Goal: Check status

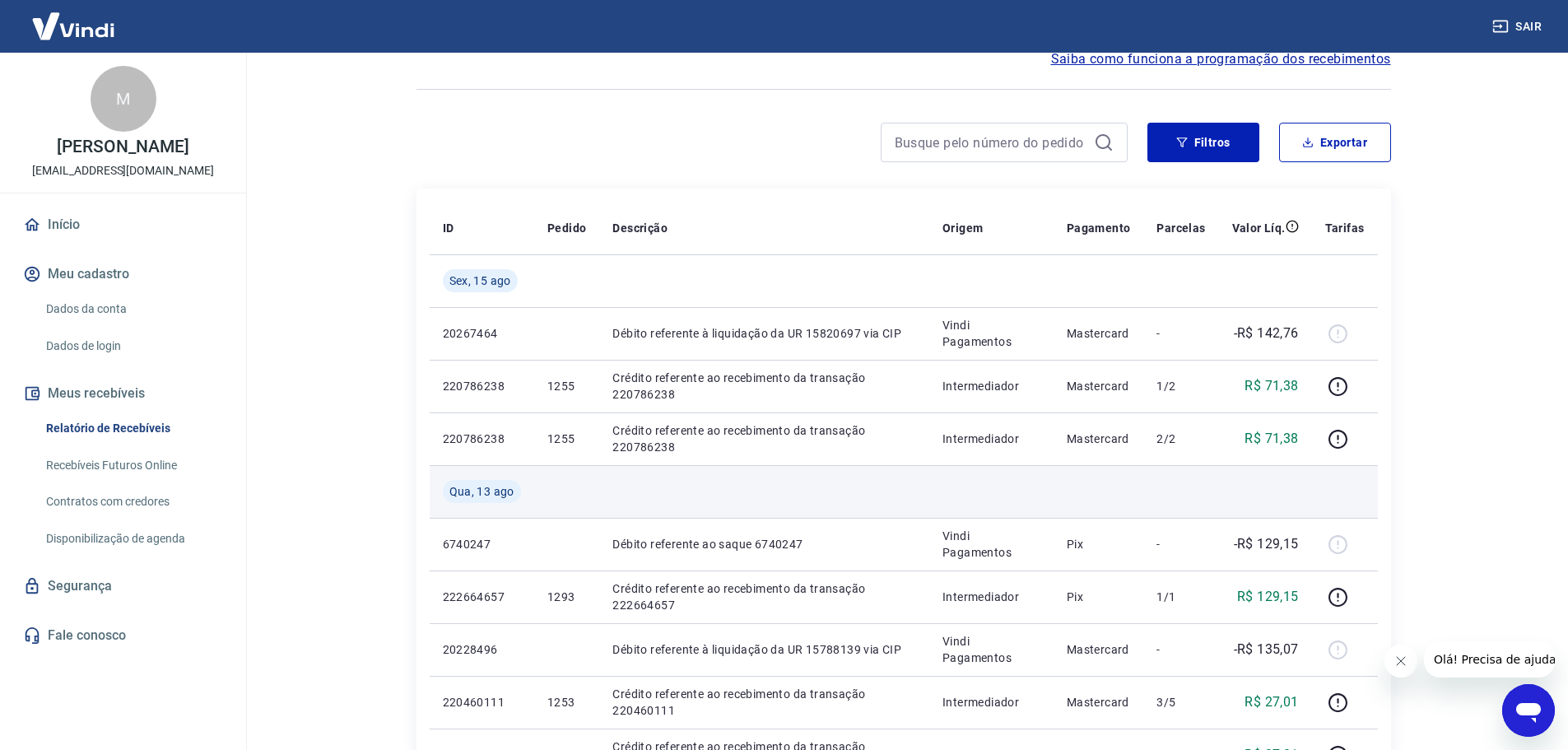
scroll to position [165, 0]
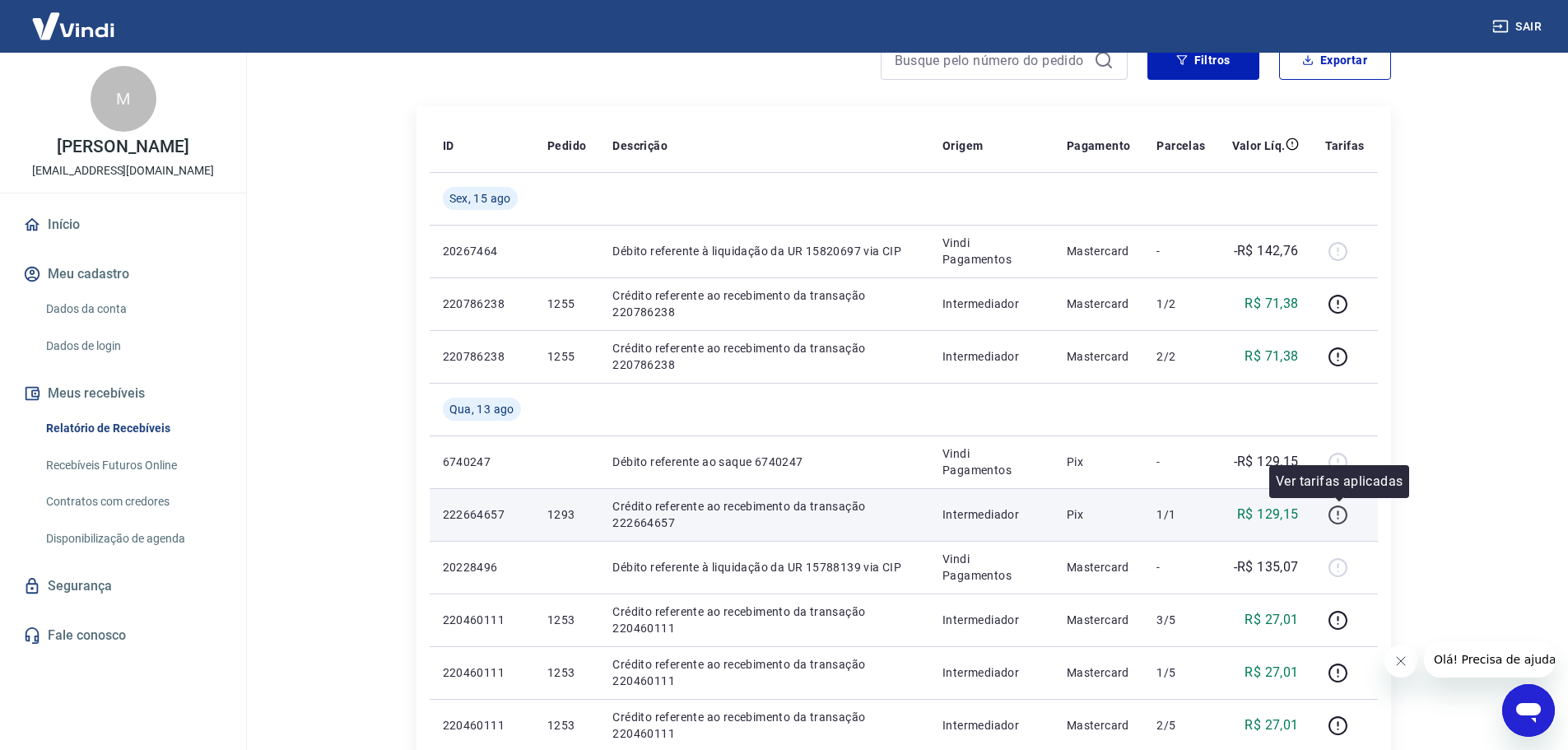
click at [1335, 518] on icon "button" at bounding box center [1338, 515] width 21 height 21
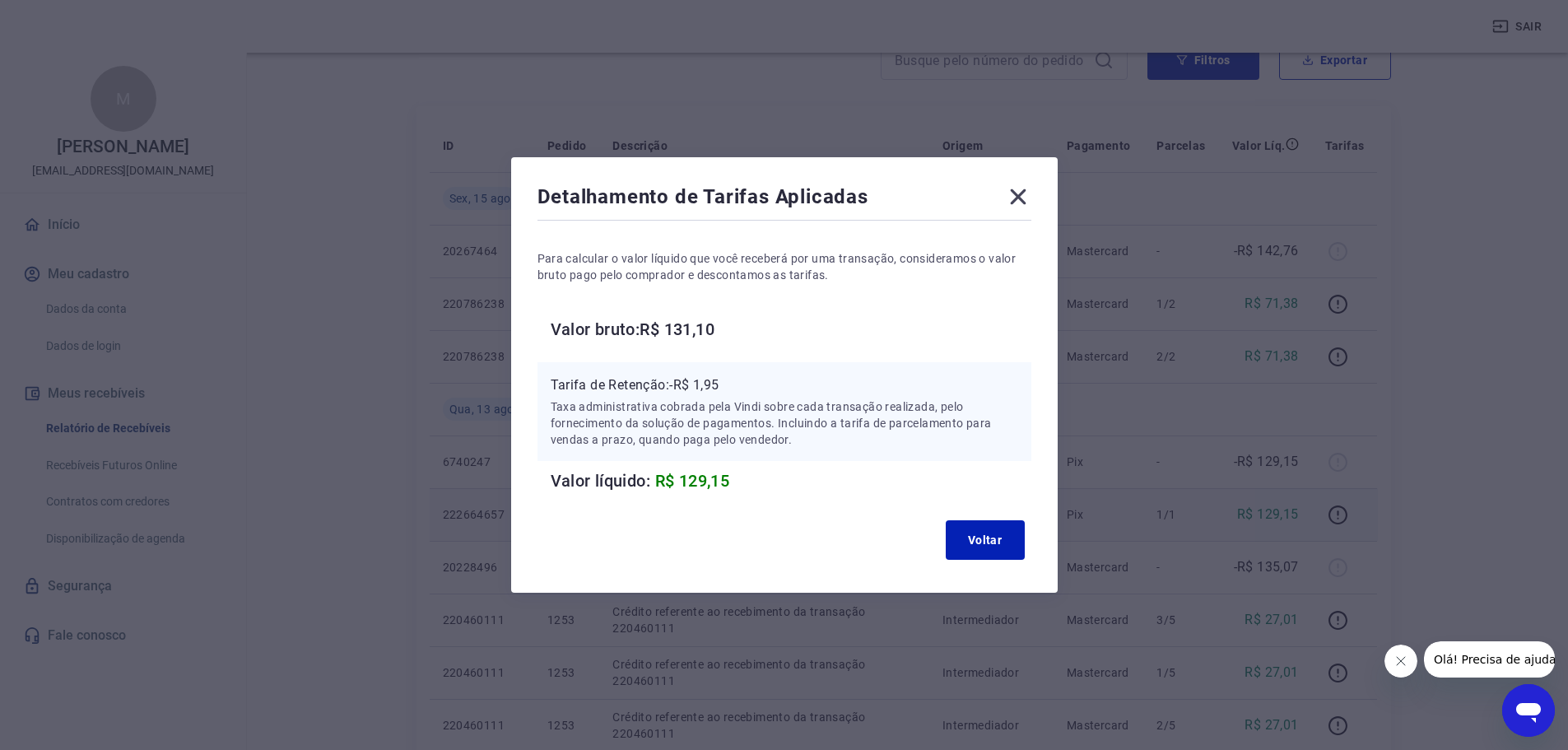
click at [1026, 200] on icon at bounding box center [1017, 197] width 16 height 16
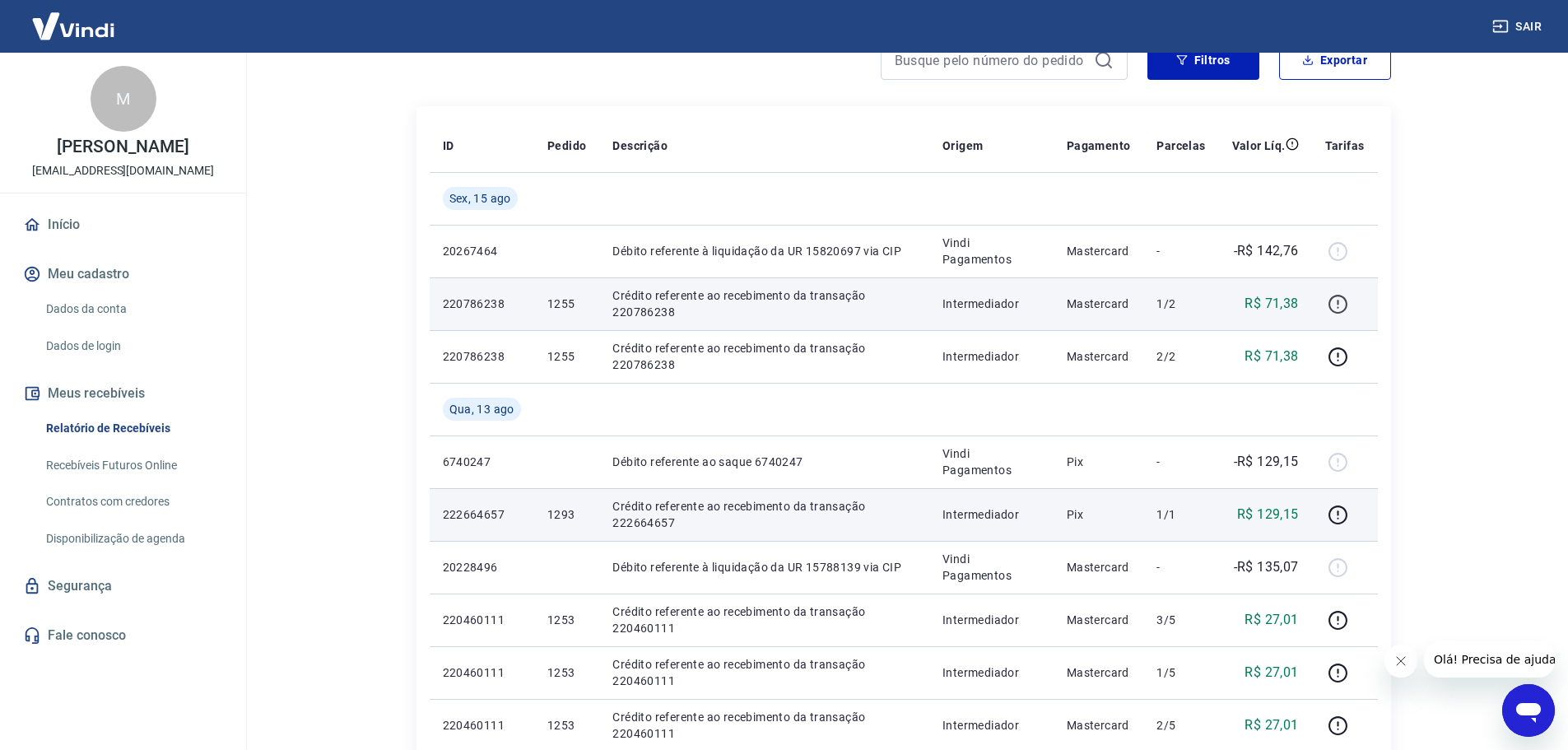
click at [1342, 305] on icon "button" at bounding box center [1338, 304] width 21 height 21
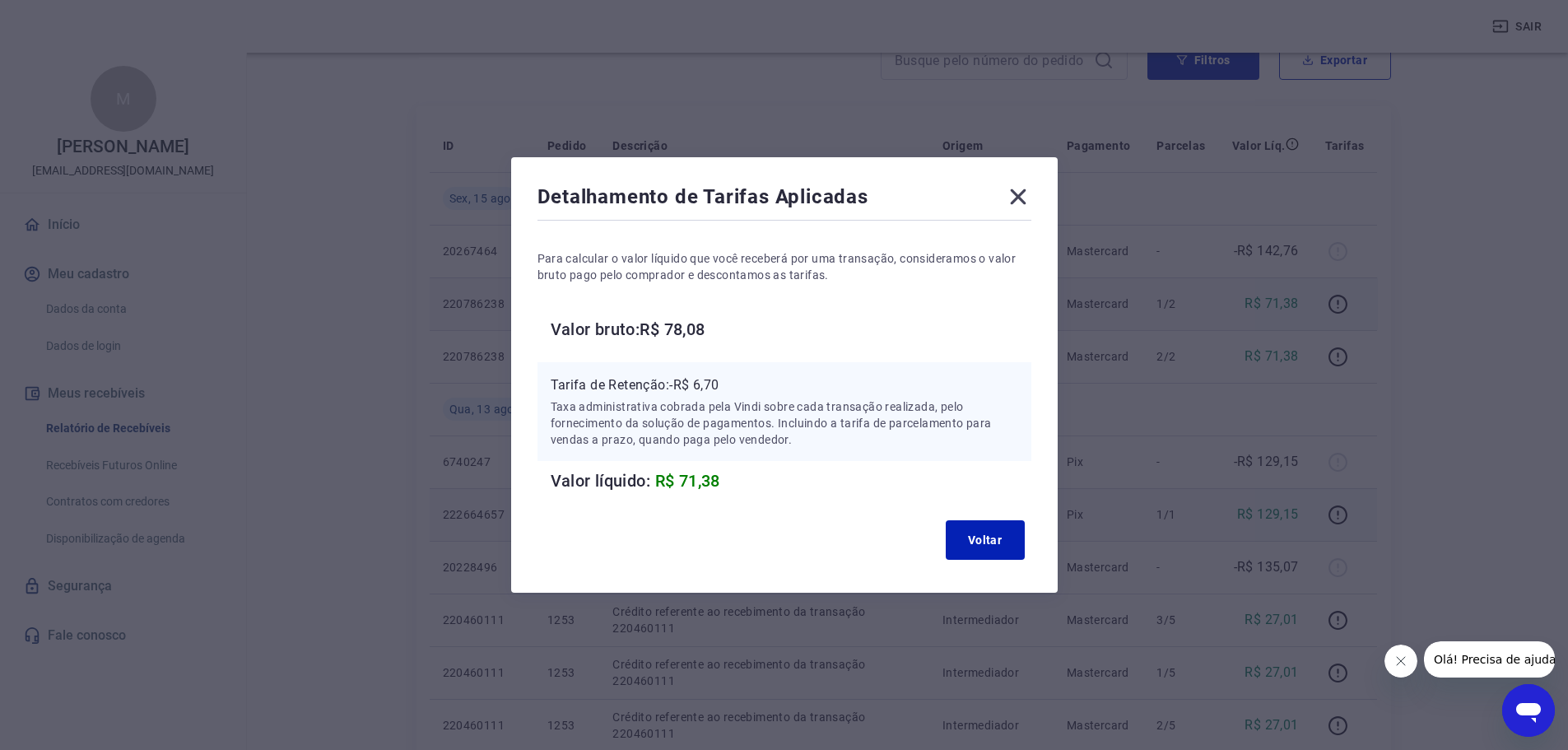
click at [1020, 195] on icon at bounding box center [1017, 196] width 26 height 26
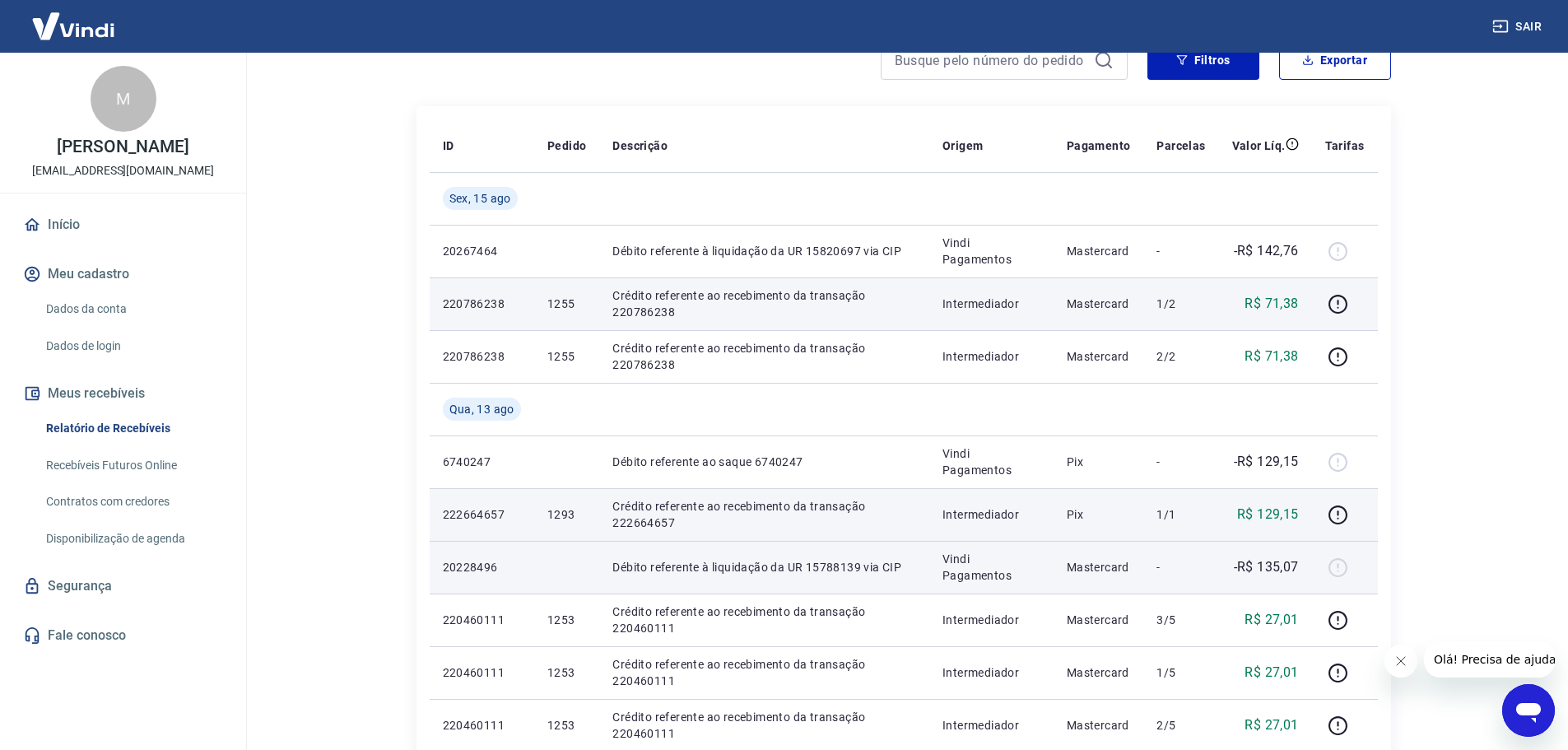
scroll to position [329, 0]
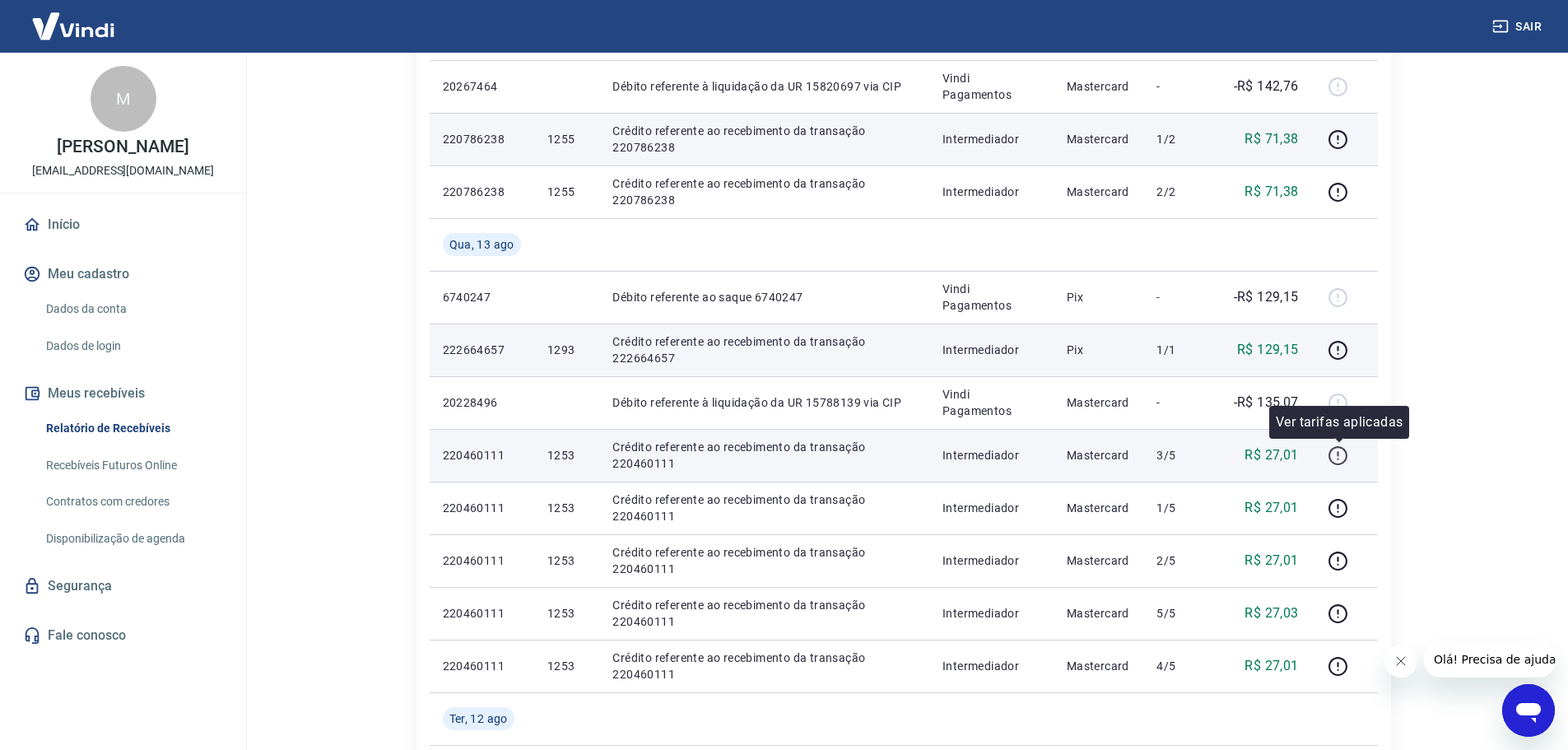
click at [1339, 454] on icon "button" at bounding box center [1338, 454] width 2 height 5
